Goal: Task Accomplishment & Management: Use online tool/utility

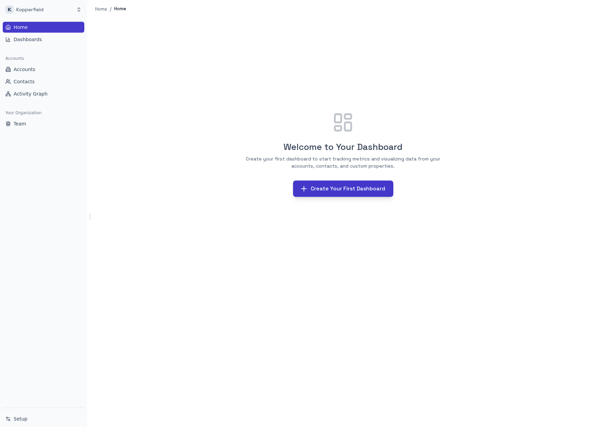
click at [348, 189] on button "Create Your First Dashboard" at bounding box center [343, 188] width 100 height 16
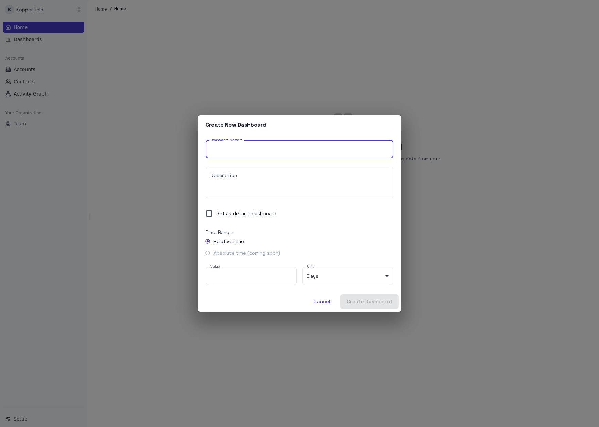
click at [312, 153] on input "Dashboard Name   *" at bounding box center [300, 149] width 188 height 18
type input "*"
click at [389, 297] on button "Create Dashboard" at bounding box center [369, 301] width 59 height 14
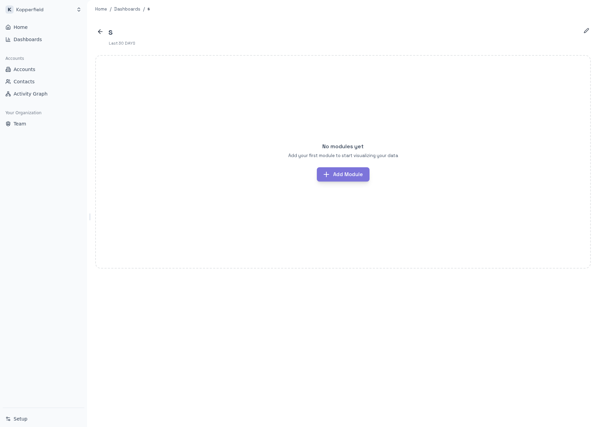
click at [364, 172] on button "Add Module" at bounding box center [343, 174] width 53 height 14
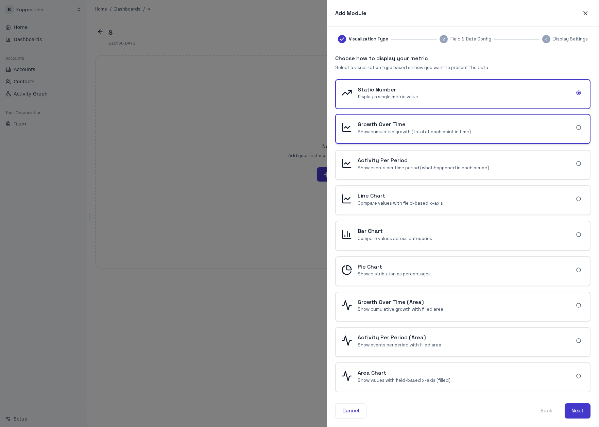
click at [456, 129] on p "Show cumulative growth (total at each point in time)" at bounding box center [463, 132] width 210 height 6
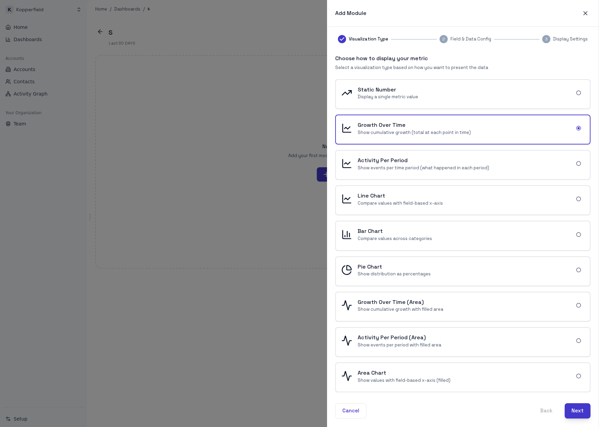
click at [574, 410] on button "Next" at bounding box center [578, 410] width 26 height 15
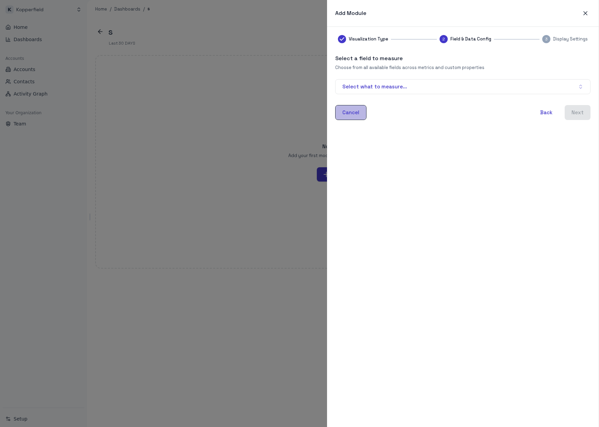
click at [356, 113] on button "Cancel" at bounding box center [350, 112] width 31 height 15
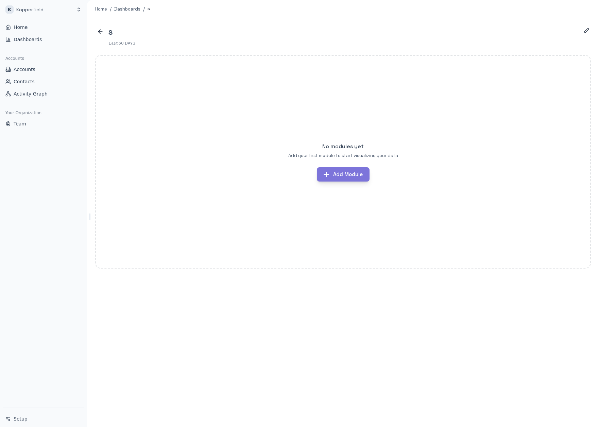
click at [348, 172] on button "Add Module" at bounding box center [343, 174] width 53 height 14
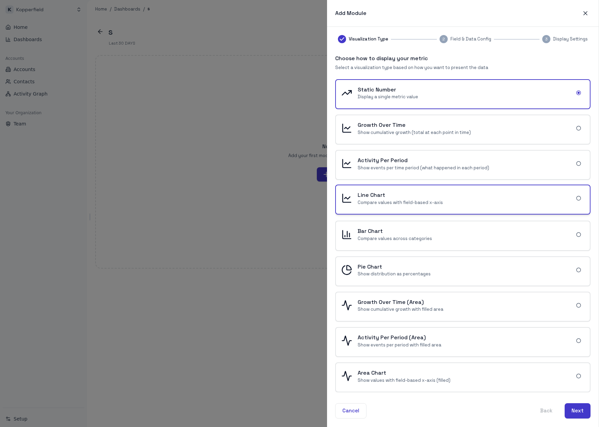
click at [439, 193] on h6 "Line Chart" at bounding box center [463, 195] width 210 height 9
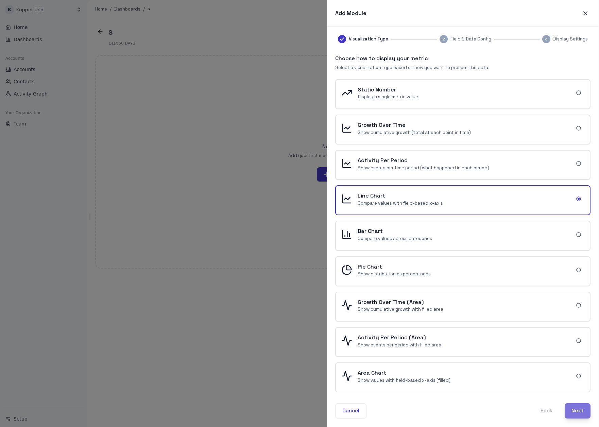
click at [580, 408] on button "Next" at bounding box center [578, 410] width 26 height 15
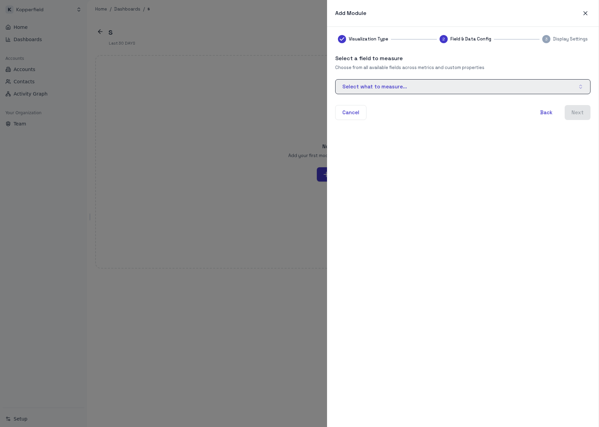
click at [513, 91] on button "Select what to measure..." at bounding box center [462, 86] width 255 height 15
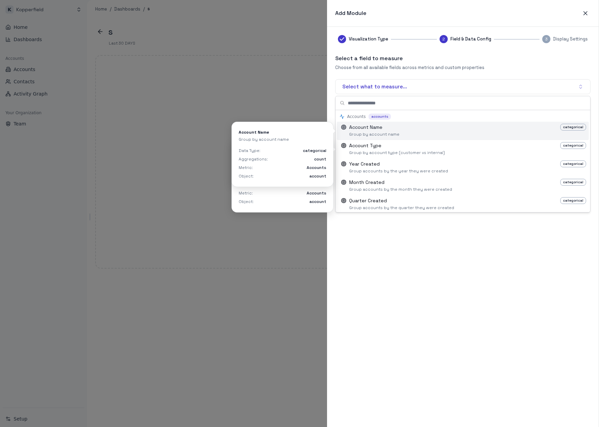
click at [436, 134] on div "Suggestions" at bounding box center [463, 131] width 250 height 18
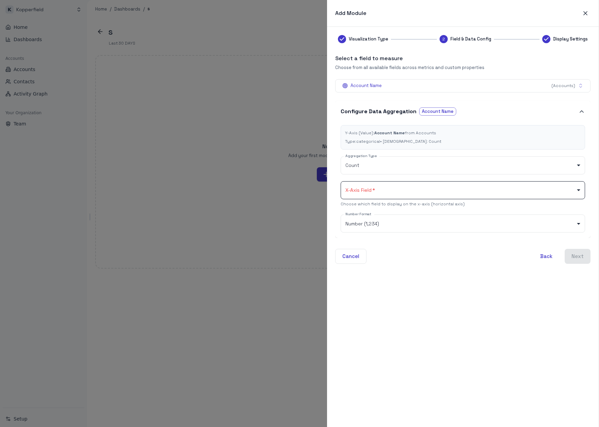
click at [507, 187] on body "K Kopperfield Home Dashboards Accounts Accounts Contacts Activity Graph Your Or…" at bounding box center [299, 213] width 599 height 427
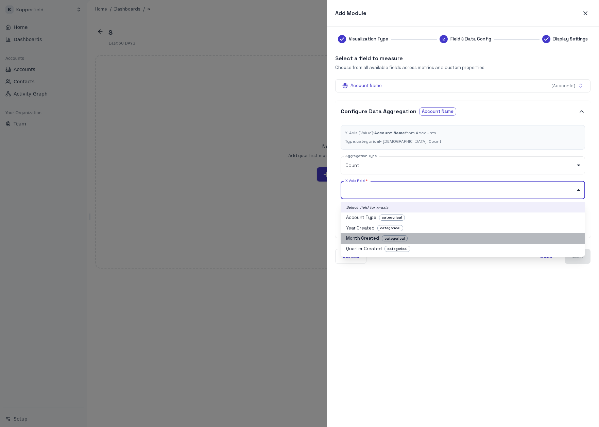
click at [476, 240] on li "Month Created categorical" at bounding box center [463, 238] width 244 height 11
type input "**********"
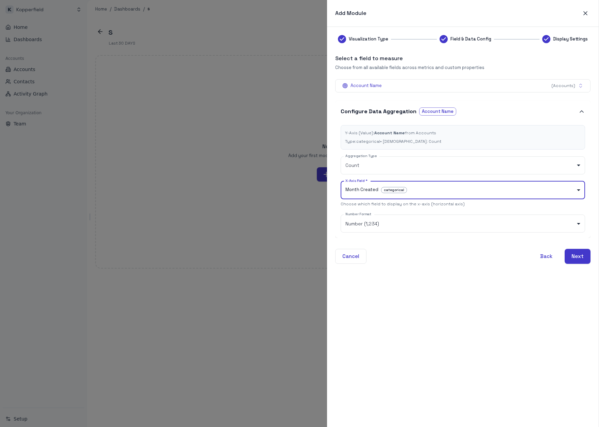
click at [463, 292] on div "**********" at bounding box center [462, 227] width 255 height 384
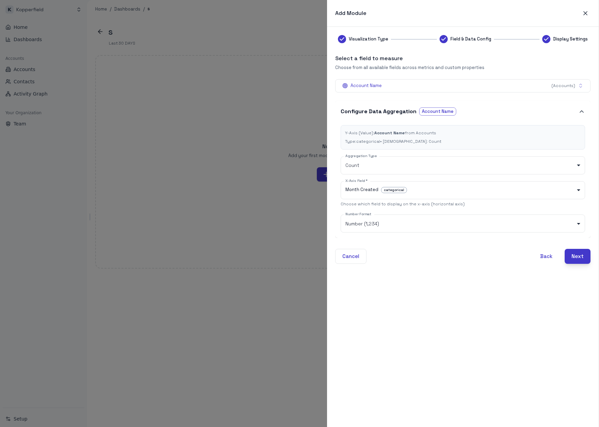
click at [577, 254] on button "Next" at bounding box center [578, 256] width 26 height 15
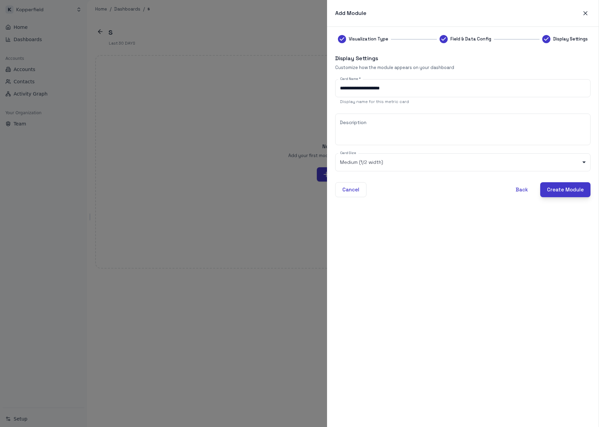
click at [569, 191] on button "Create Module" at bounding box center [565, 189] width 50 height 15
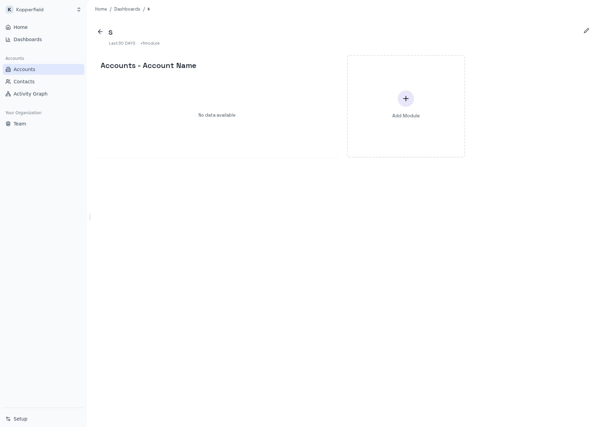
click at [43, 69] on link "Accounts" at bounding box center [44, 69] width 82 height 11
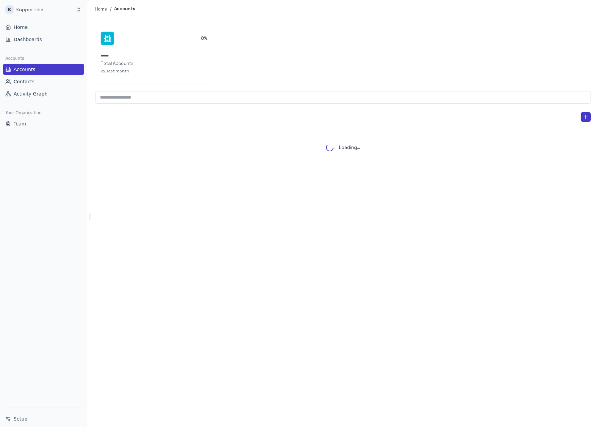
click at [37, 69] on link "Accounts" at bounding box center [44, 69] width 82 height 11
click at [582, 116] on icon "Add Account" at bounding box center [585, 117] width 7 height 7
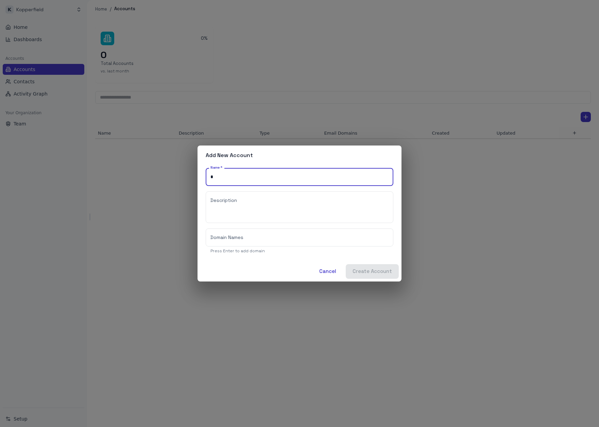
click at [340, 175] on input "*" at bounding box center [300, 177] width 188 height 18
type input "******"
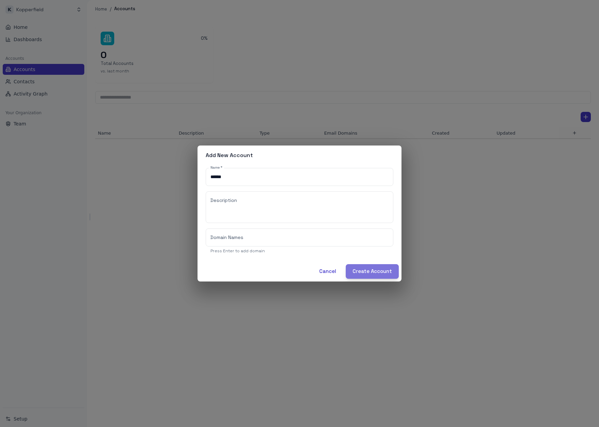
click at [382, 270] on button "Create Account" at bounding box center [372, 271] width 53 height 14
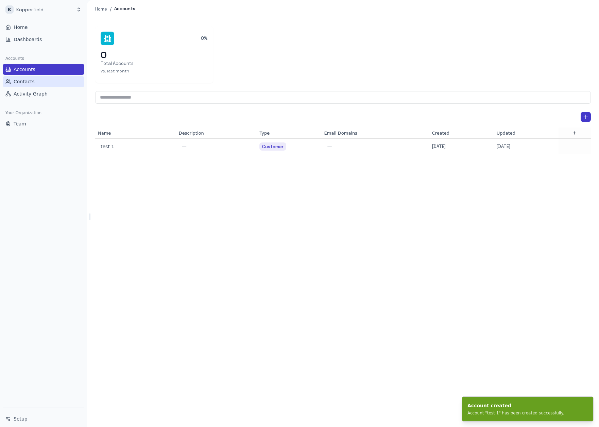
click at [54, 84] on link "Contacts" at bounding box center [44, 81] width 82 height 11
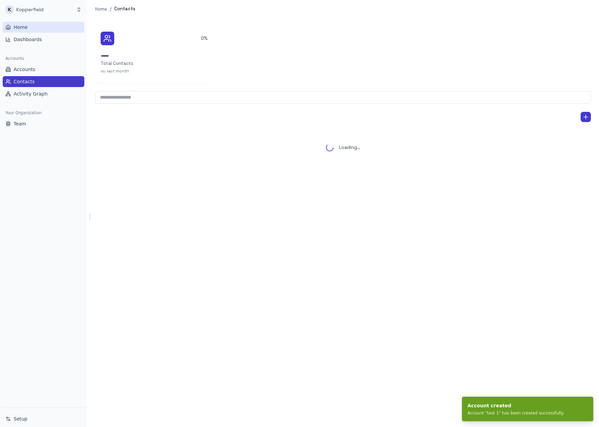
click at [44, 32] on link "Home" at bounding box center [44, 27] width 82 height 11
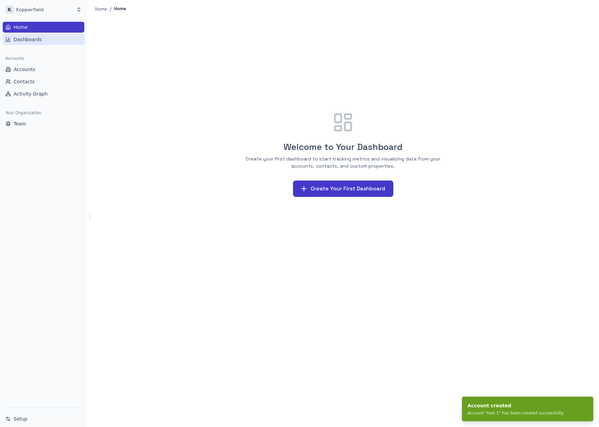
click at [40, 41] on link "Dashboards" at bounding box center [44, 39] width 82 height 11
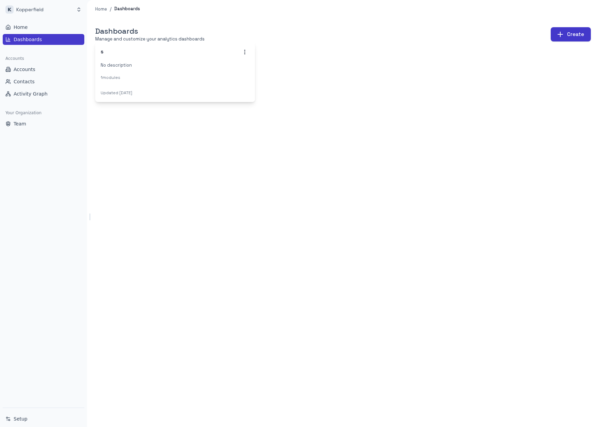
click at [190, 75] on div "1 modules" at bounding box center [175, 77] width 149 height 7
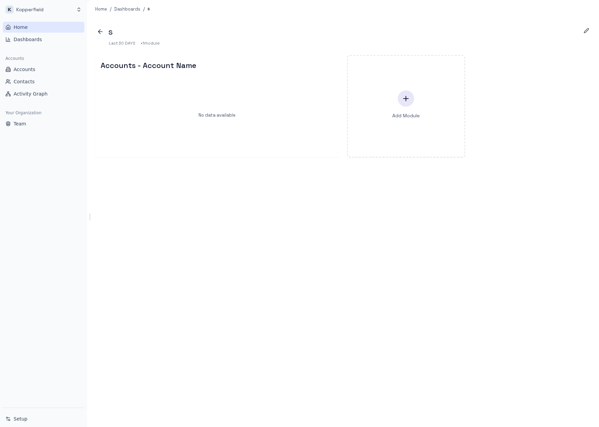
click at [53, 28] on link "Home" at bounding box center [44, 27] width 82 height 11
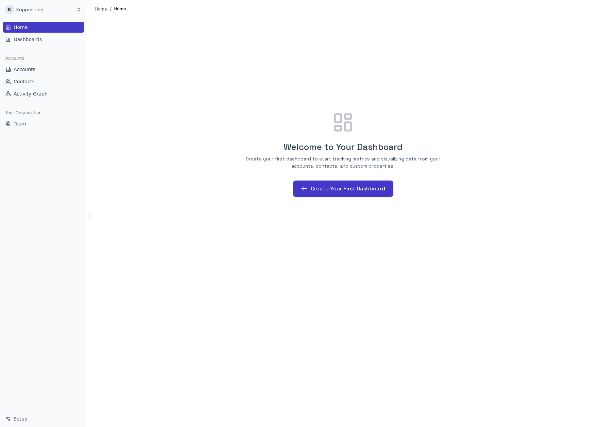
click at [301, 213] on div "Welcome to Your Dashboard Create your first dashboard to start tracking metrics…" at bounding box center [343, 154] width 496 height 256
click at [19, 38] on span "Dashboards" at bounding box center [28, 39] width 28 height 7
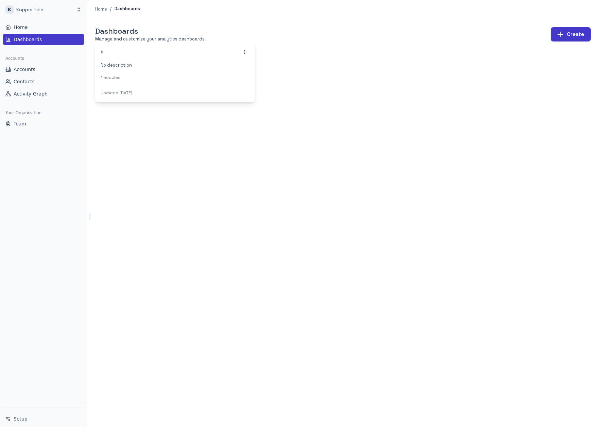
click at [200, 83] on div "s No description 1 modules" at bounding box center [175, 64] width 160 height 45
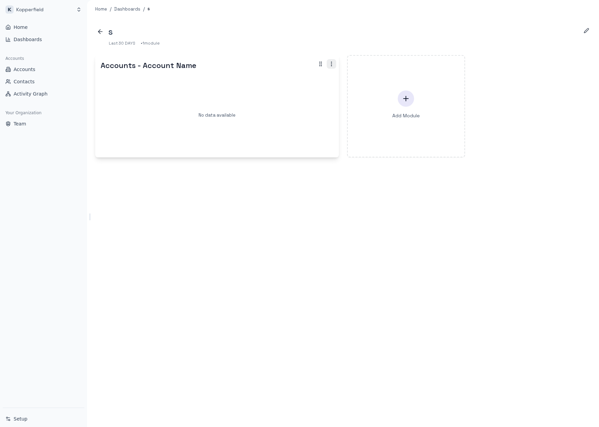
click at [333, 63] on icon "button" at bounding box center [331, 64] width 6 height 6
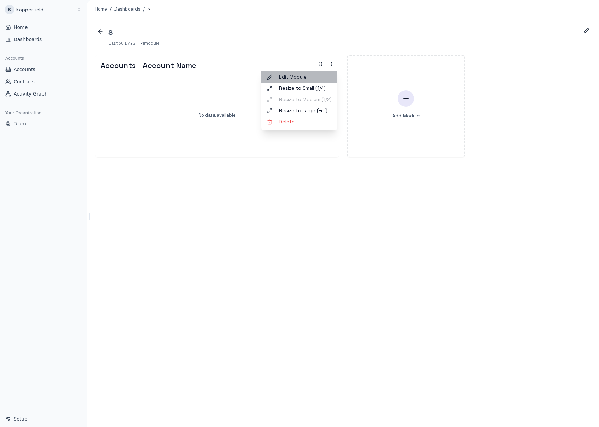
click at [314, 76] on span "Edit Module" at bounding box center [305, 76] width 53 height 7
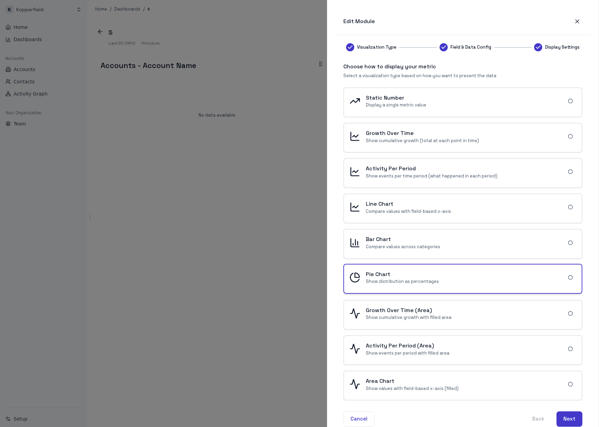
click at [444, 276] on h6 "Pie Chart" at bounding box center [462, 274] width 193 height 9
click at [566, 417] on button "Next" at bounding box center [569, 418] width 26 height 15
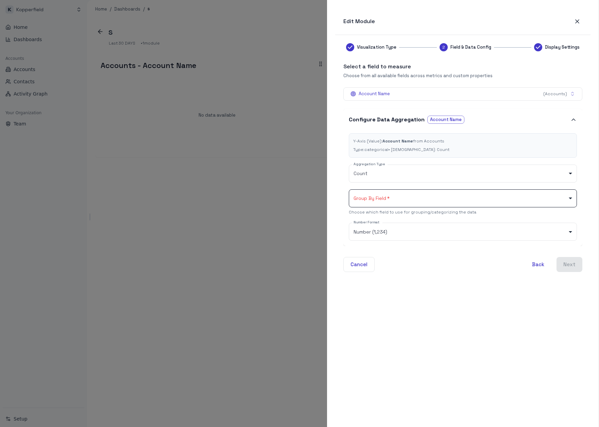
click at [481, 200] on body "K Kopperfield Home Dashboards Accounts Accounts Contacts Activity Graph Your Or…" at bounding box center [299, 213] width 599 height 427
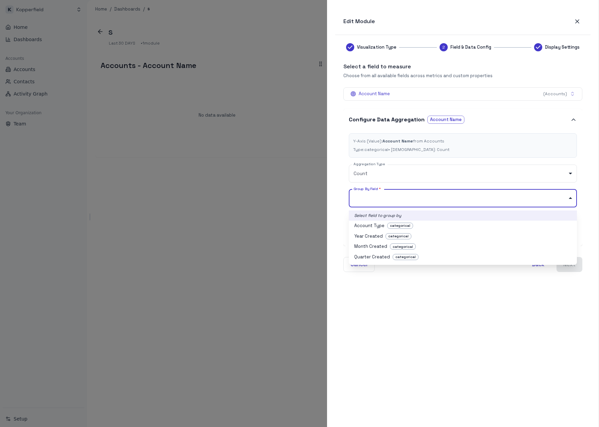
click at [469, 224] on li "Account Type categorical" at bounding box center [463, 226] width 228 height 11
type input "****"
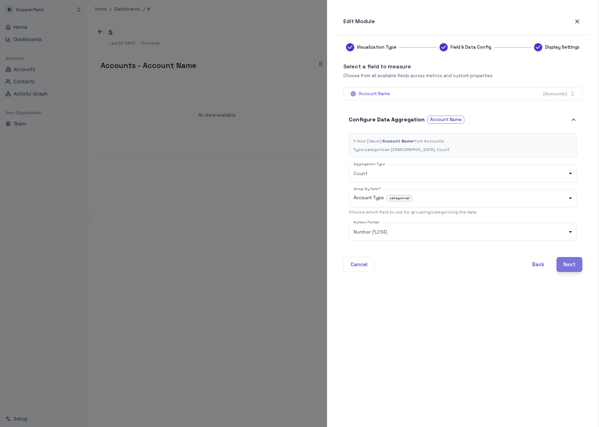
click at [567, 265] on button "Next" at bounding box center [569, 264] width 26 height 15
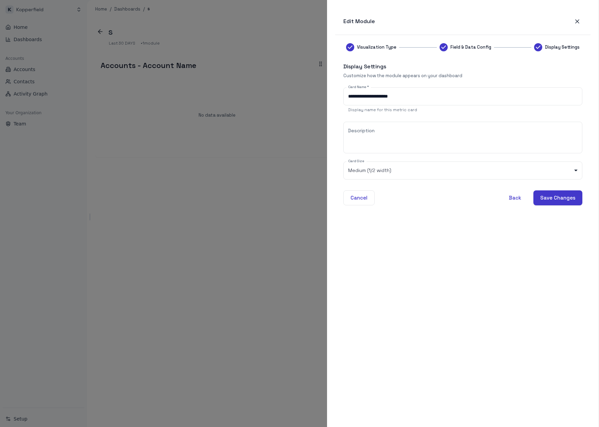
click at [559, 208] on div "**********" at bounding box center [462, 226] width 239 height 367
click at [560, 199] on button "Save Changes" at bounding box center [557, 197] width 49 height 15
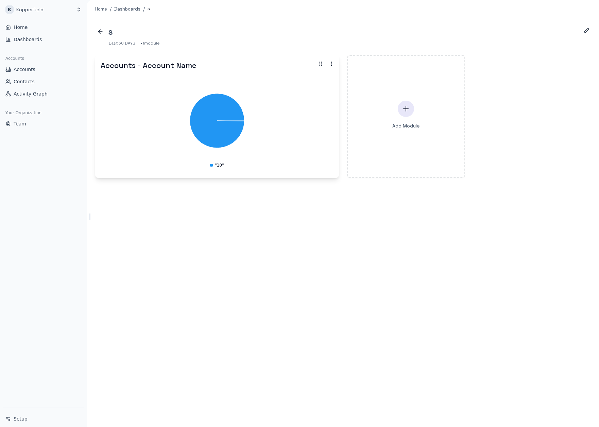
click at [218, 168] on div ""10"" at bounding box center [217, 164] width 14 height 5
click at [37, 71] on link "Accounts" at bounding box center [44, 69] width 82 height 11
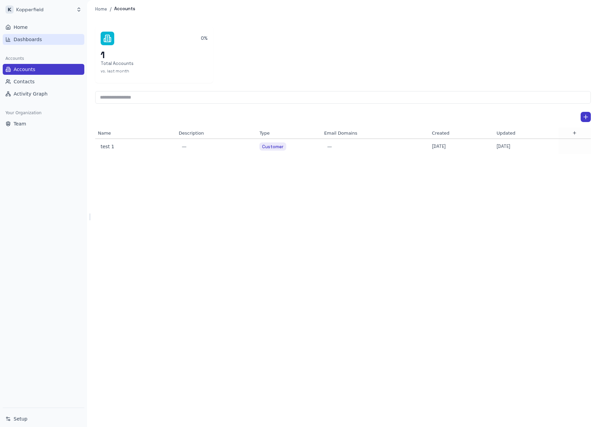
click at [44, 38] on link "Dashboards" at bounding box center [44, 39] width 82 height 11
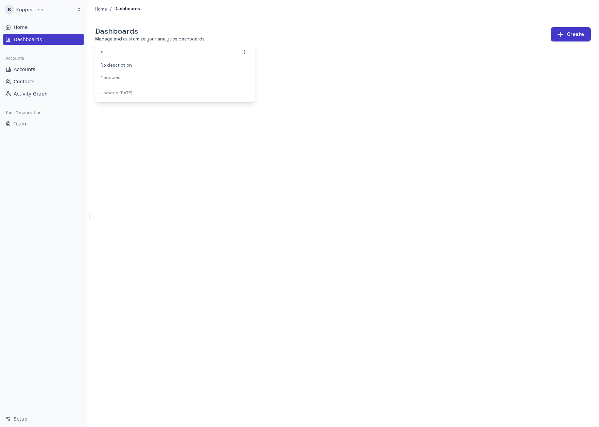
click at [106, 77] on span "1 modules" at bounding box center [111, 77] width 20 height 7
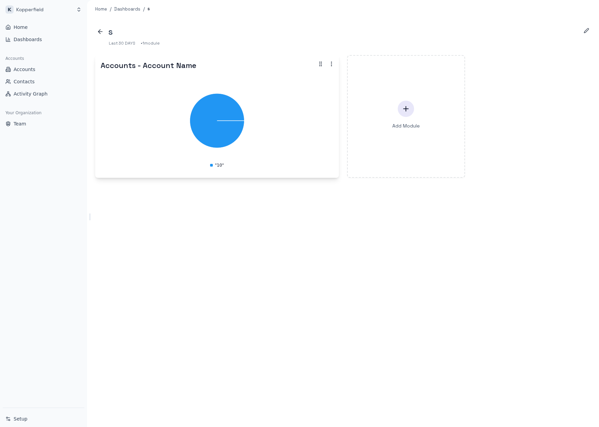
click at [217, 166] on div ""10"" at bounding box center [217, 164] width 14 height 5
click at [318, 65] on icon "button" at bounding box center [320, 64] width 6 height 6
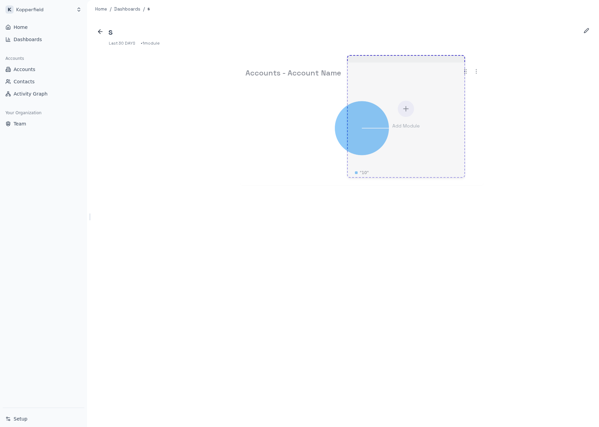
drag, startPoint x: 378, startPoint y: 65, endPoint x: 464, endPoint y: 70, distance: 86.1
click at [464, 70] on icon "button" at bounding box center [465, 71] width 6 height 6
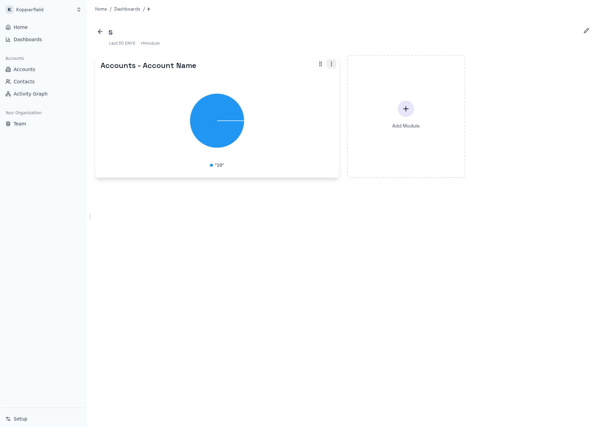
click at [333, 63] on icon "button" at bounding box center [331, 64] width 6 height 6
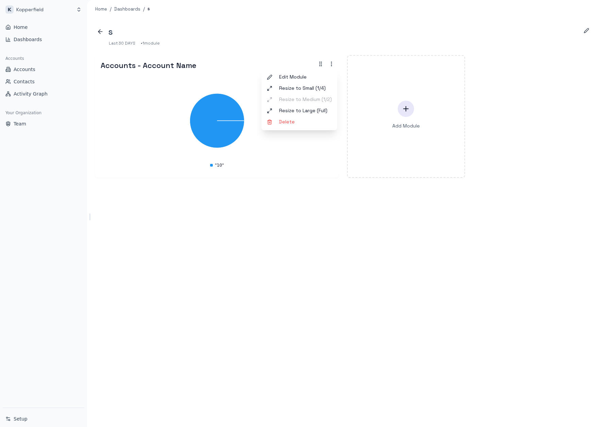
click at [313, 77] on span "Edit Module" at bounding box center [305, 76] width 53 height 7
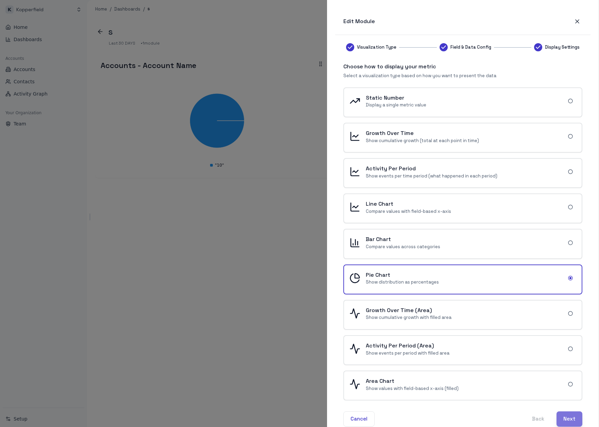
click at [573, 418] on button "Next" at bounding box center [569, 418] width 26 height 15
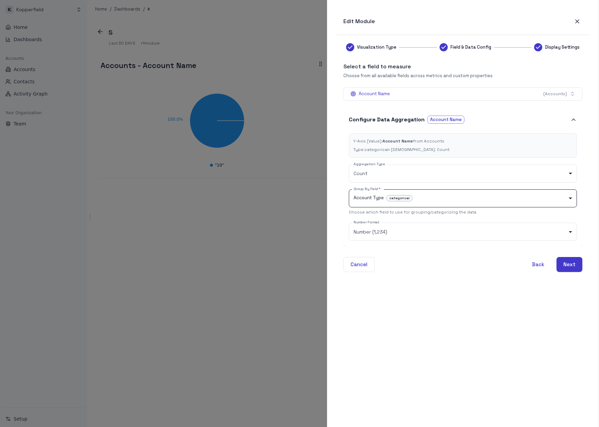
click at [504, 196] on body "K Kopperfield Home Dashboards Accounts Accounts Contacts Activity Graph Your Or…" at bounding box center [299, 213] width 599 height 427
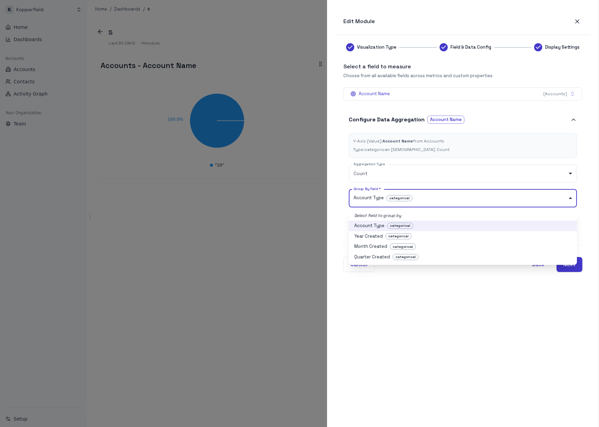
click at [434, 307] on div at bounding box center [299, 213] width 599 height 427
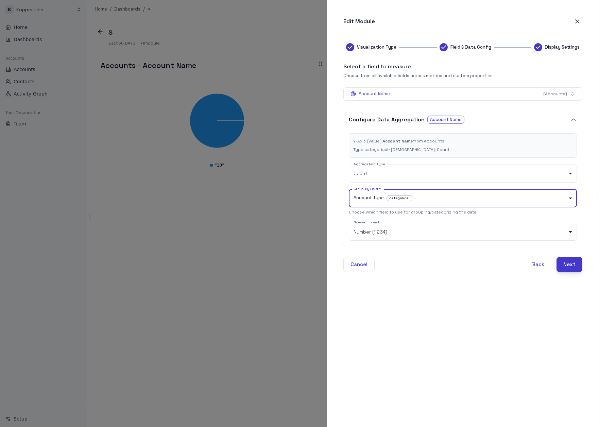
click at [576, 265] on button "Next" at bounding box center [569, 264] width 26 height 15
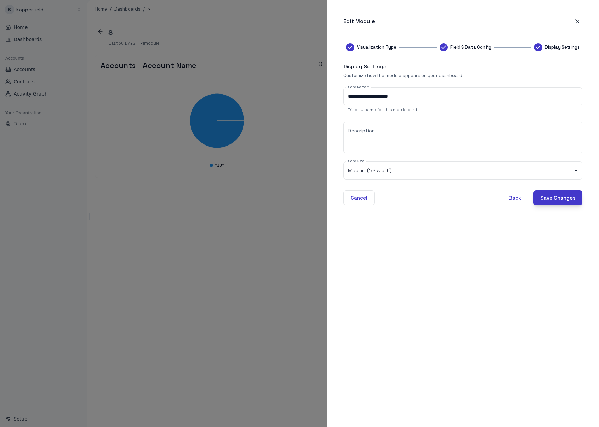
click at [564, 197] on button "Save Changes" at bounding box center [557, 197] width 49 height 15
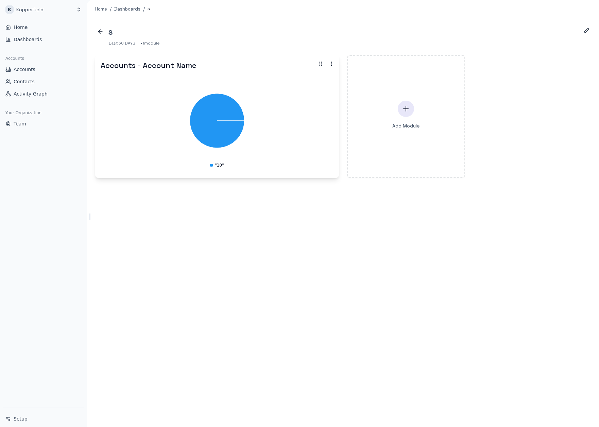
click at [221, 166] on div ""10"" at bounding box center [217, 164] width 14 height 5
click at [225, 220] on div "s Last 30 DAYS • 1 module Accounts - Account Name "10" Add Module To pick up a …" at bounding box center [343, 222] width 512 height 409
click at [102, 29] on icon "button" at bounding box center [100, 31] width 7 height 7
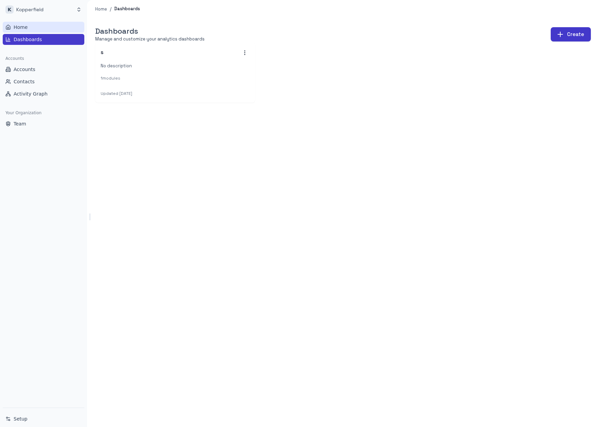
click at [49, 28] on link "Home" at bounding box center [44, 27] width 82 height 11
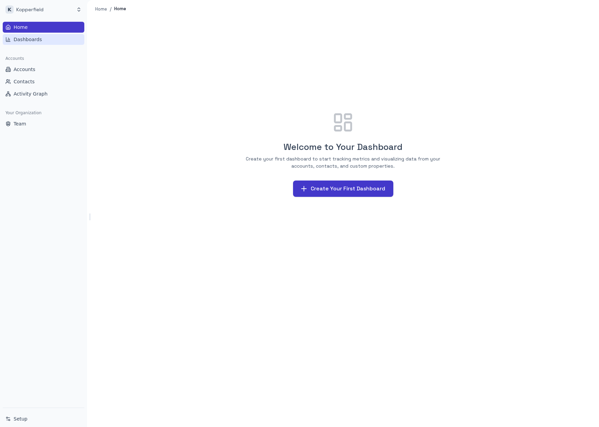
click at [46, 41] on link "Dashboards" at bounding box center [44, 39] width 82 height 11
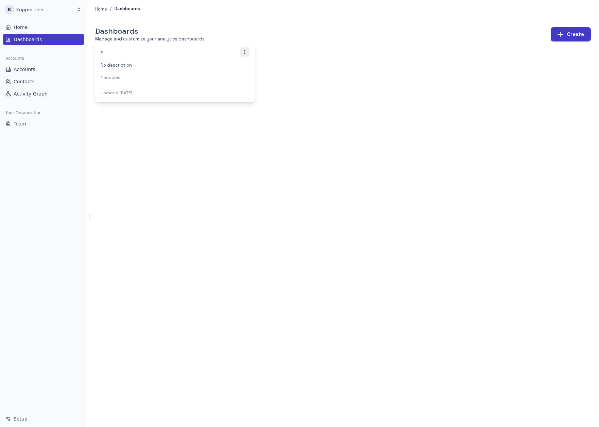
click at [247, 55] on icon "button" at bounding box center [245, 52] width 6 height 6
click at [125, 77] on div at bounding box center [299, 213] width 599 height 427
click at [244, 53] on icon "button" at bounding box center [245, 52] width 6 height 6
click at [230, 65] on li "Edit Dashboard" at bounding box center [228, 64] width 48 height 10
click at [245, 53] on icon "button" at bounding box center [245, 52] width 6 height 6
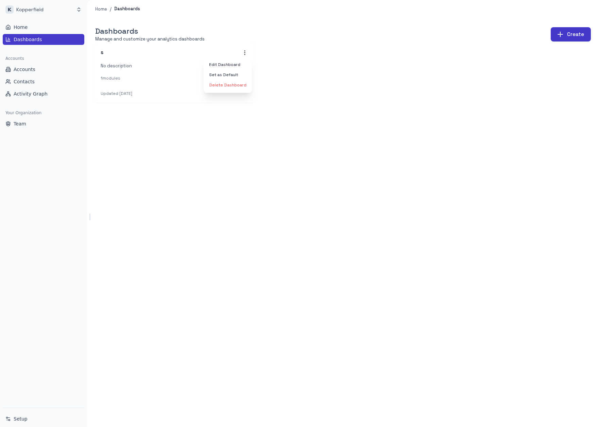
click at [235, 72] on li "Set as Default" at bounding box center [228, 75] width 48 height 10
click at [290, 123] on div "Dashboards Manage and customize your analytics dashboards Create s No descripti…" at bounding box center [343, 222] width 512 height 409
click at [45, 29] on link "Home" at bounding box center [44, 27] width 82 height 11
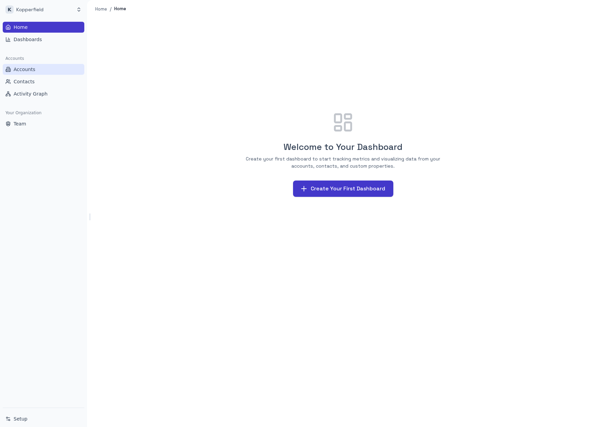
click at [47, 70] on link "Accounts" at bounding box center [44, 69] width 82 height 11
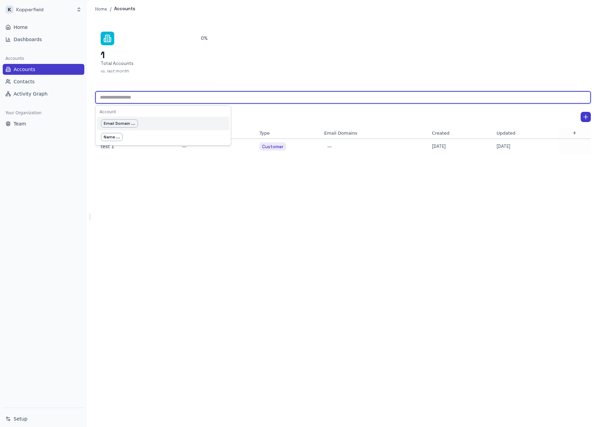
click at [215, 99] on input "text" at bounding box center [343, 97] width 496 height 13
click at [202, 123] on div "Email Domain ..." at bounding box center [163, 124] width 133 height 14
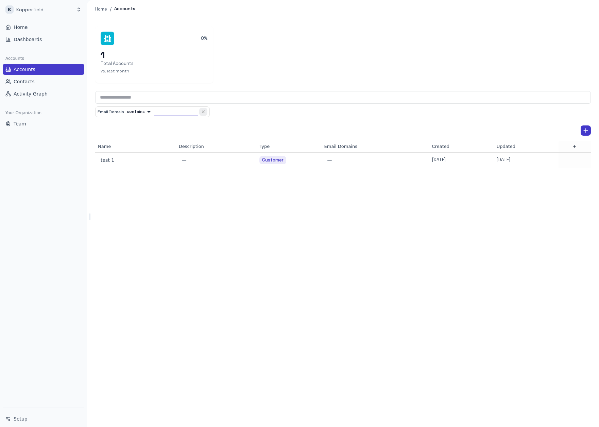
click at [202, 111] on icon "button" at bounding box center [203, 111] width 5 height 5
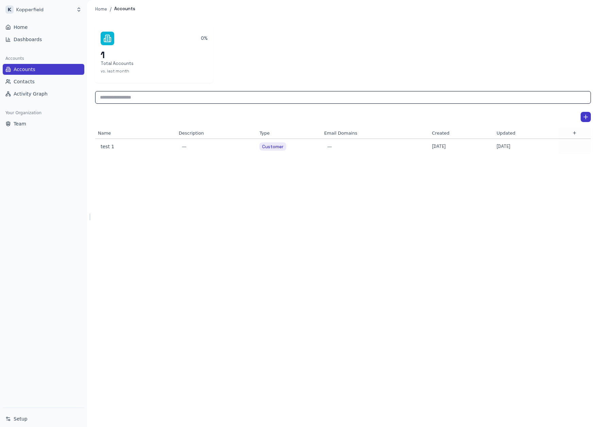
click at [205, 102] on input "text" at bounding box center [343, 97] width 496 height 13
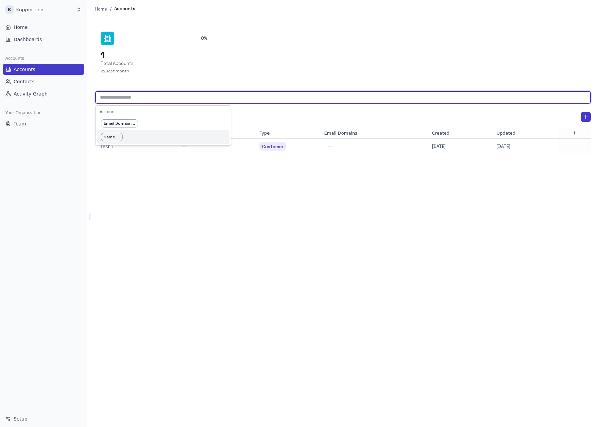
click at [195, 134] on div "Name ..." at bounding box center [163, 137] width 133 height 14
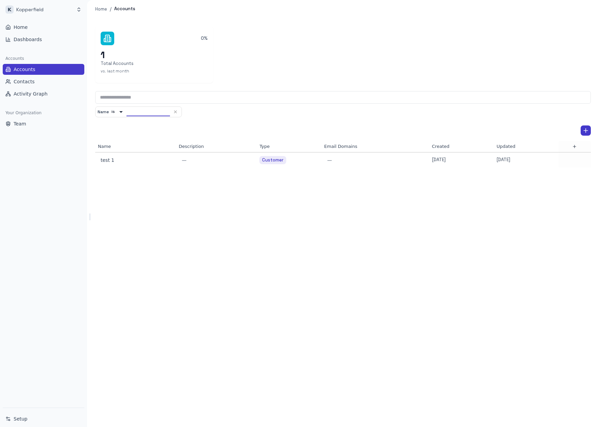
click at [145, 108] on input "text" at bounding box center [148, 111] width 44 height 8
type input "*"
type input "******"
click at [134, 115] on div "test 1" at bounding box center [134, 111] width 17 height 9
type input "******"
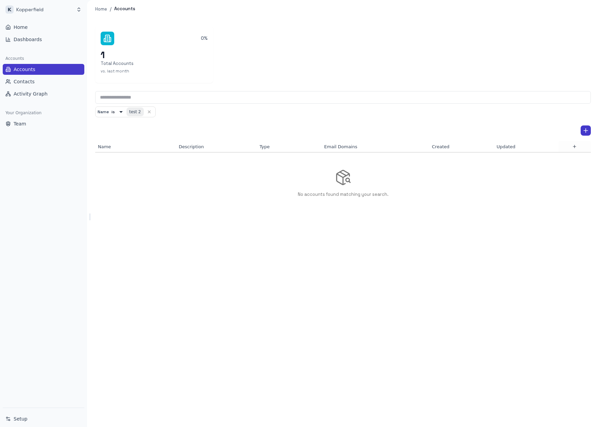
click at [161, 133] on div at bounding box center [343, 130] width 496 height 10
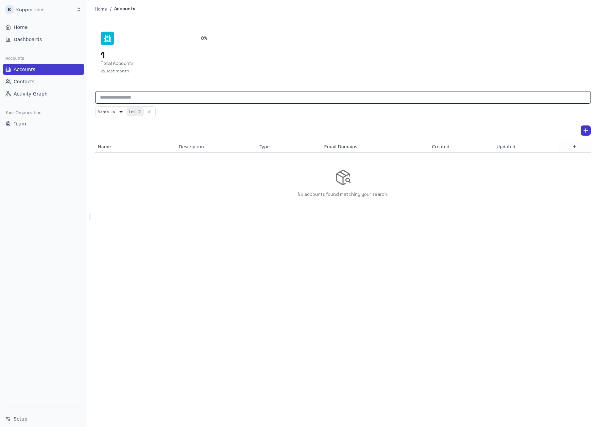
click at [151, 95] on input "text" at bounding box center [343, 97] width 496 height 13
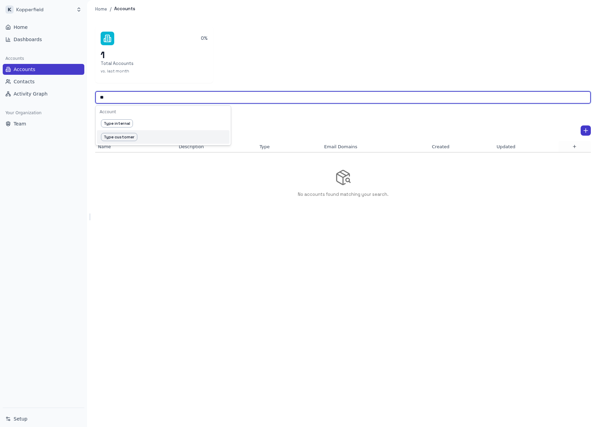
type input "**"
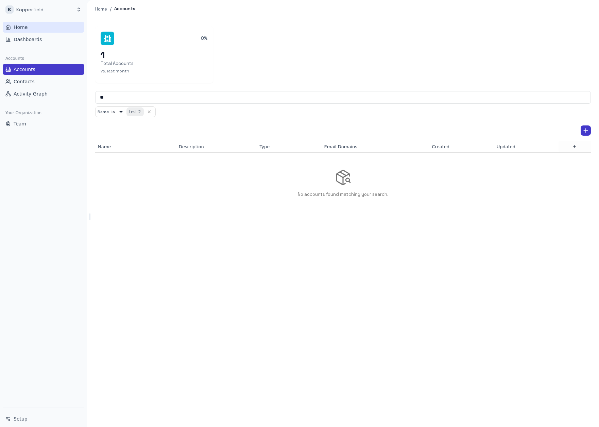
click at [45, 25] on link "Home" at bounding box center [44, 27] width 82 height 11
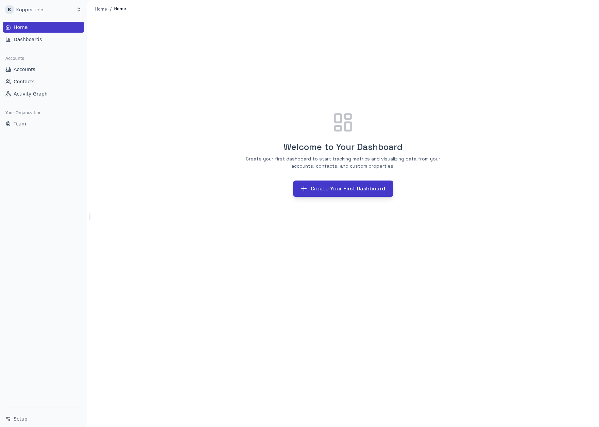
click at [352, 194] on button "Create Your First Dashboard" at bounding box center [343, 188] width 100 height 16
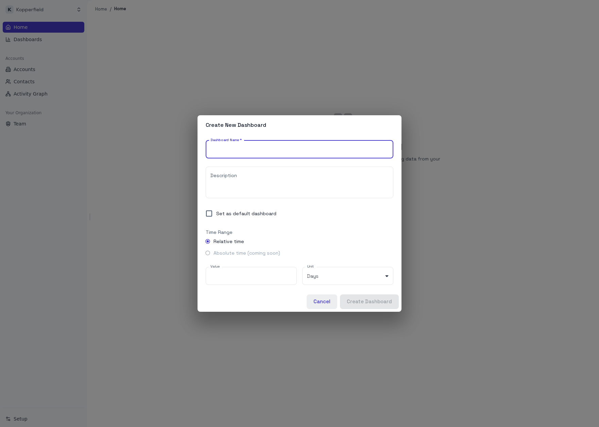
click at [330, 305] on button "Cancel" at bounding box center [322, 301] width 31 height 14
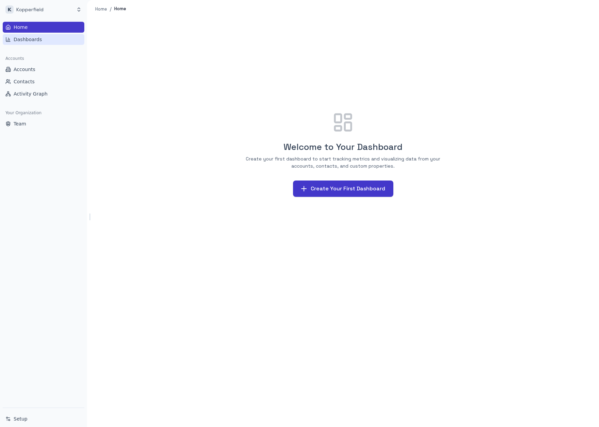
click at [56, 42] on link "Dashboards" at bounding box center [44, 39] width 82 height 11
click at [39, 40] on span "Dashboards" at bounding box center [28, 39] width 28 height 7
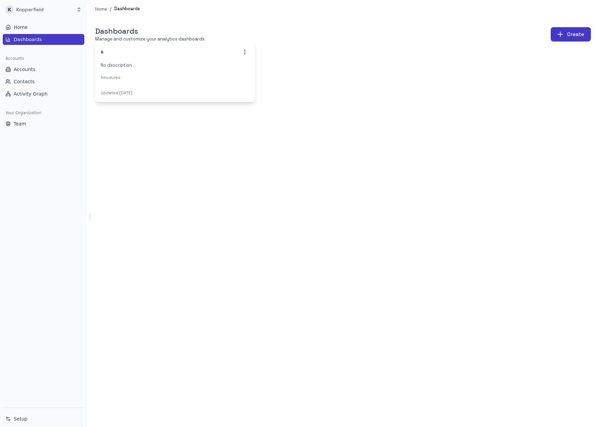
click at [193, 84] on div "s No description 1 modules" at bounding box center [175, 64] width 160 height 45
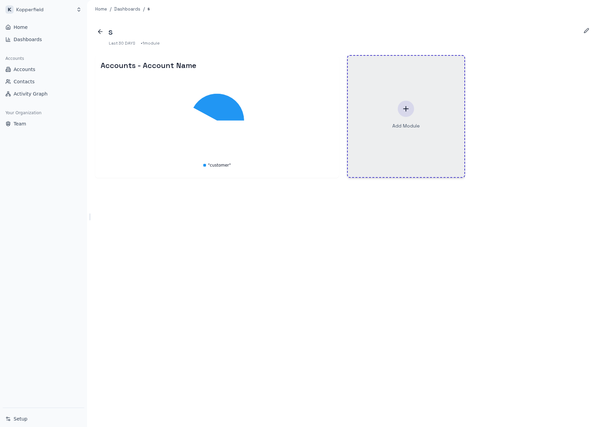
click at [402, 138] on div "Add Module" at bounding box center [406, 116] width 117 height 121
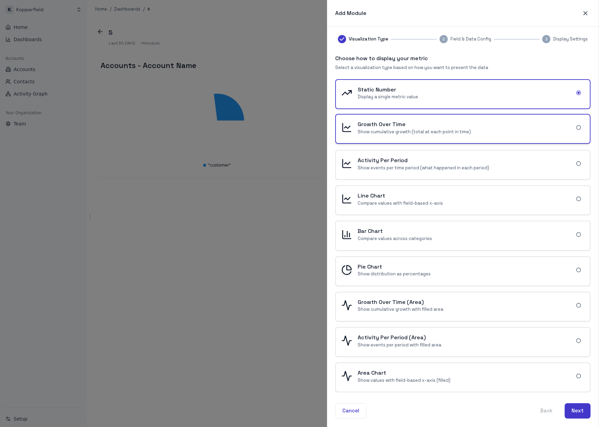
click at [441, 129] on p "Show cumulative growth (total at each point in time)" at bounding box center [463, 132] width 210 height 6
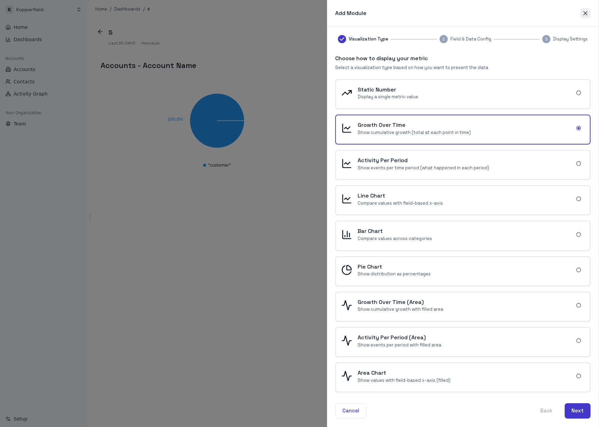
click at [583, 13] on icon "button" at bounding box center [585, 13] width 7 height 7
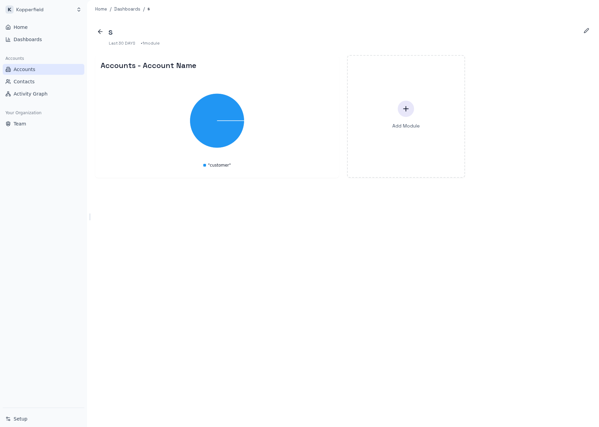
click at [42, 74] on link "Accounts" at bounding box center [44, 69] width 82 height 11
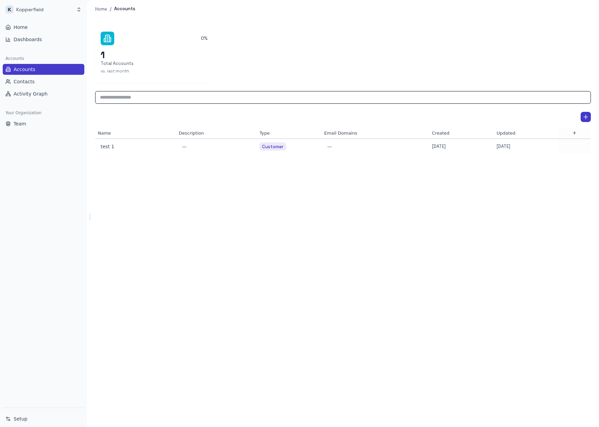
click at [184, 101] on input "text" at bounding box center [343, 97] width 496 height 13
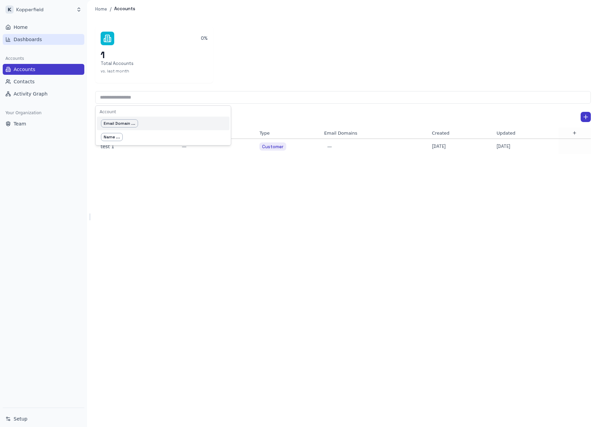
click at [46, 40] on link "Dashboards" at bounding box center [44, 39] width 82 height 11
